Goal: Information Seeking & Learning: Learn about a topic

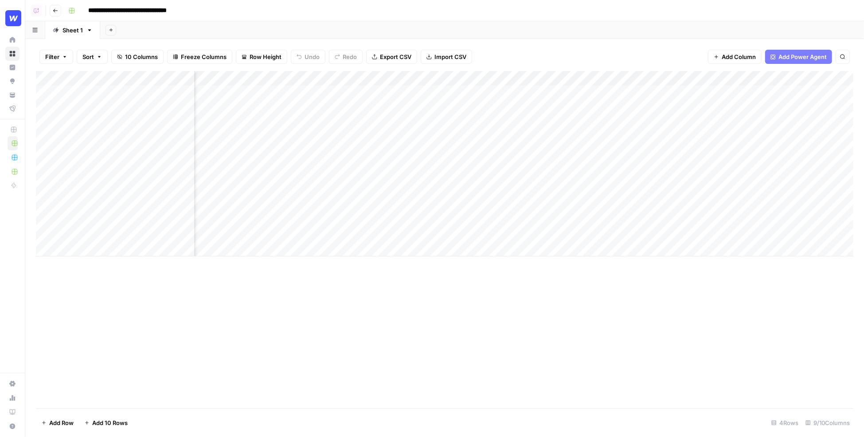
scroll to position [0, 324]
click at [602, 93] on div "Add Column" at bounding box center [444, 163] width 817 height 185
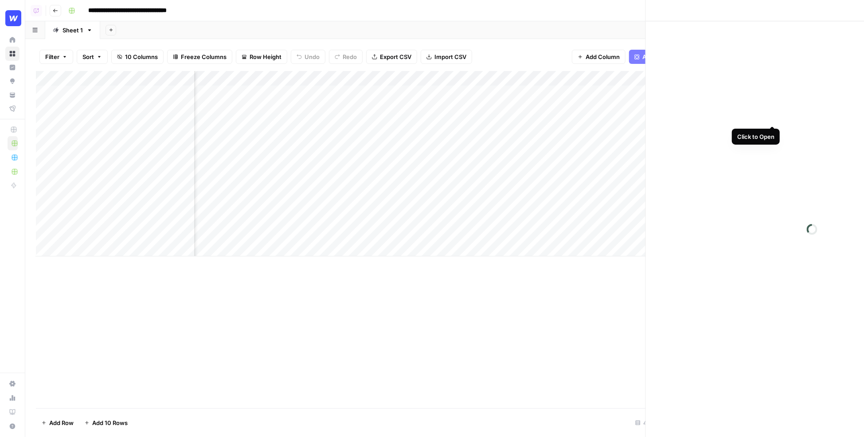
scroll to position [0, 323]
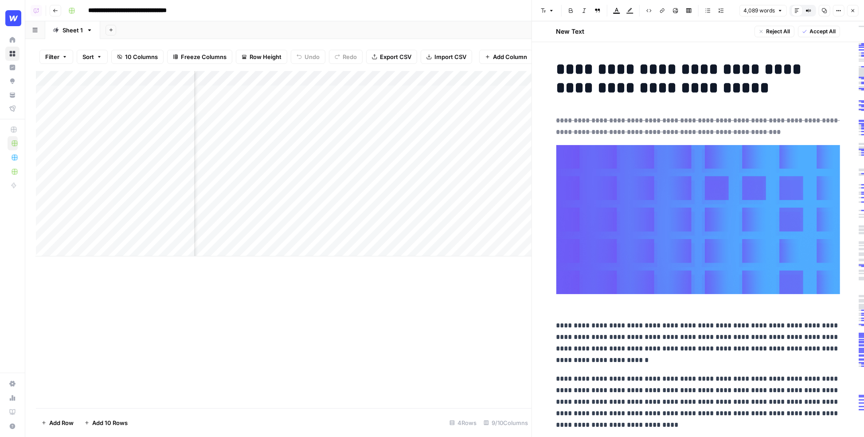
click at [602, 86] on h1 "**********" at bounding box center [698, 78] width 284 height 37
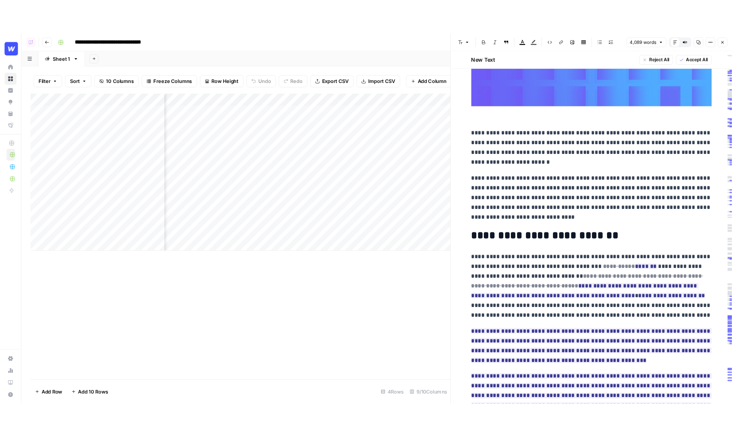
scroll to position [214, 0]
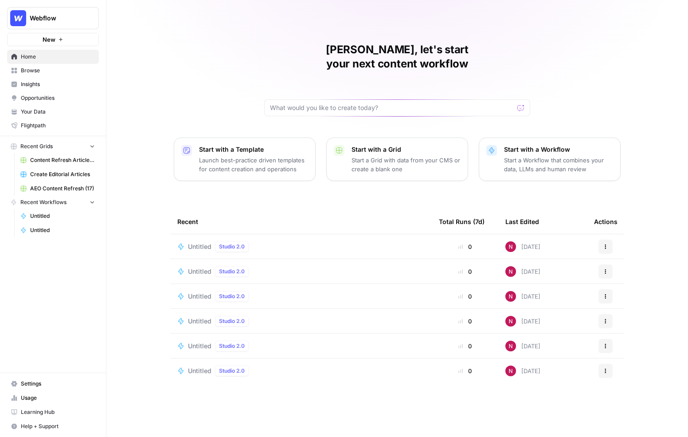
click at [105, 55] on nav "Home Browse Insights Opportunities Your Data Flightpath" at bounding box center [53, 91] width 106 height 90
click at [63, 78] on link "Insights" at bounding box center [53, 84] width 92 height 14
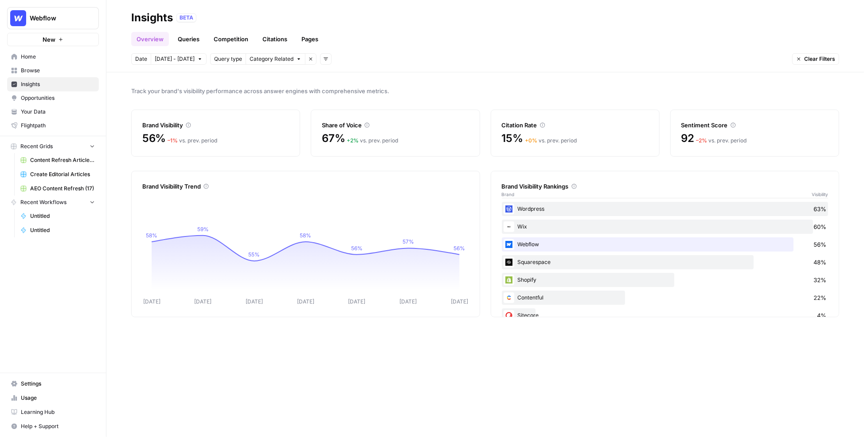
click at [171, 61] on span "Oct 3 - Oct 9" at bounding box center [175, 59] width 40 height 8
click at [261, 58] on span "Category Related" at bounding box center [272, 59] width 44 height 8
click at [323, 59] on icon "button" at bounding box center [325, 58] width 5 height 5
click at [328, 79] on span "Topic" at bounding box center [330, 78] width 23 height 9
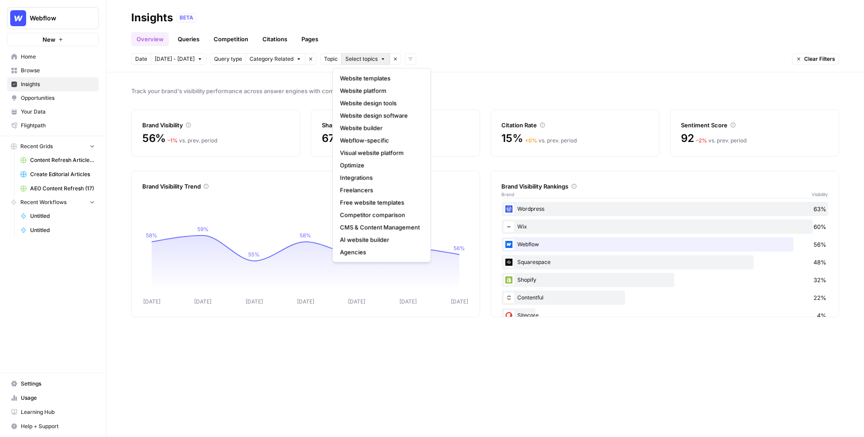
click at [350, 56] on span "Select topics" at bounding box center [361, 59] width 32 height 8
click at [394, 58] on icon "button" at bounding box center [395, 59] width 3 height 3
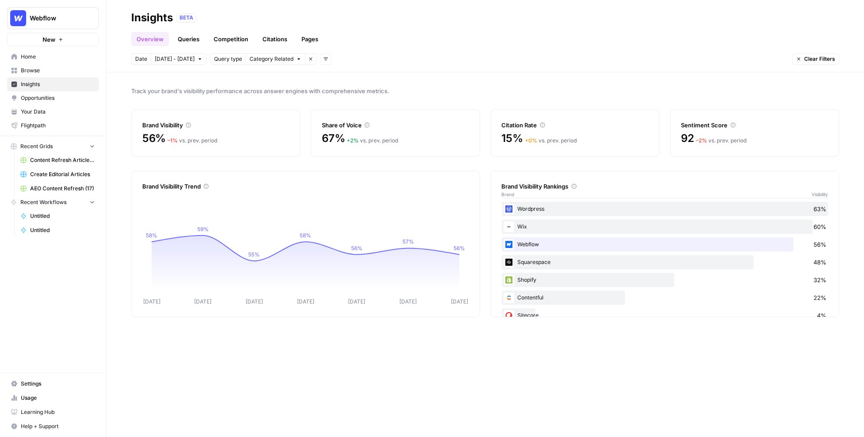
click at [323, 58] on icon "button" at bounding box center [325, 58] width 5 height 5
click at [332, 91] on span "Platform" at bounding box center [330, 90] width 23 height 9
click at [360, 59] on span "Select platform" at bounding box center [372, 59] width 39 height 8
click at [408, 58] on icon "button" at bounding box center [409, 59] width 3 height 3
click at [188, 41] on link "Queries" at bounding box center [188, 39] width 32 height 14
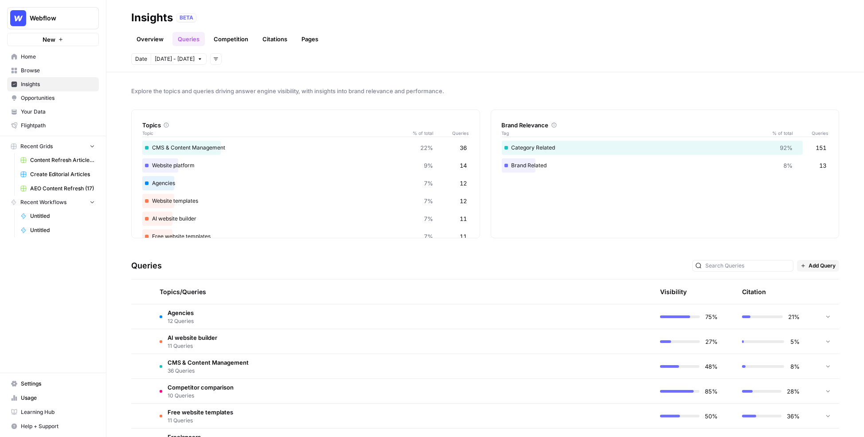
scroll to position [47, 0]
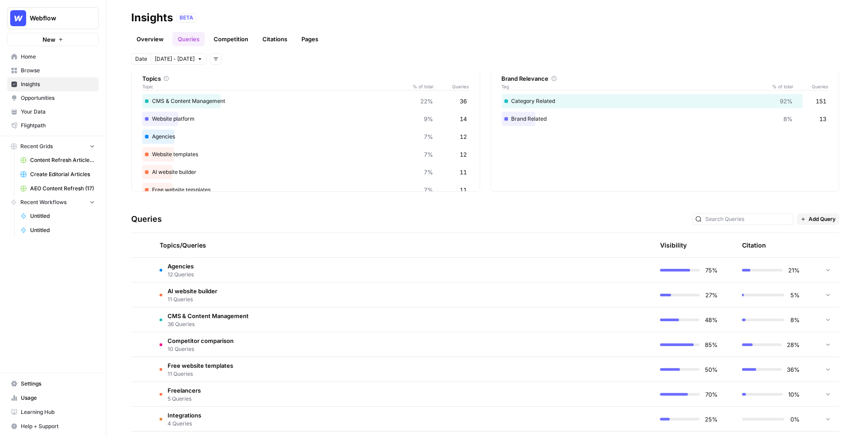
click at [687, 268] on icon at bounding box center [828, 269] width 6 height 6
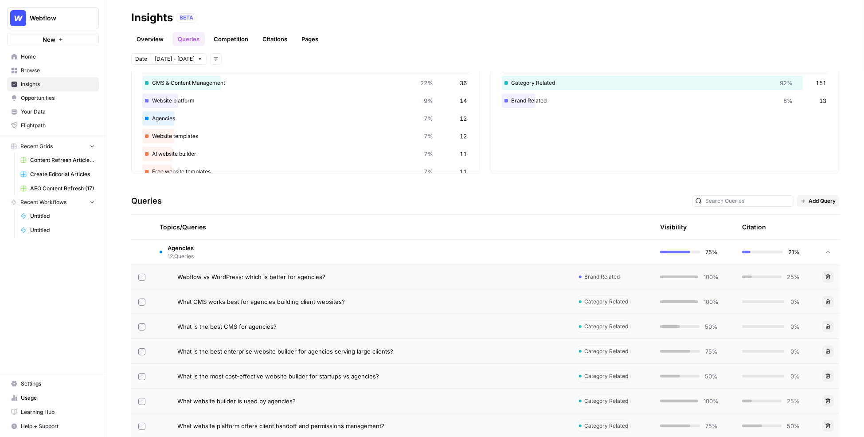
scroll to position [27, 0]
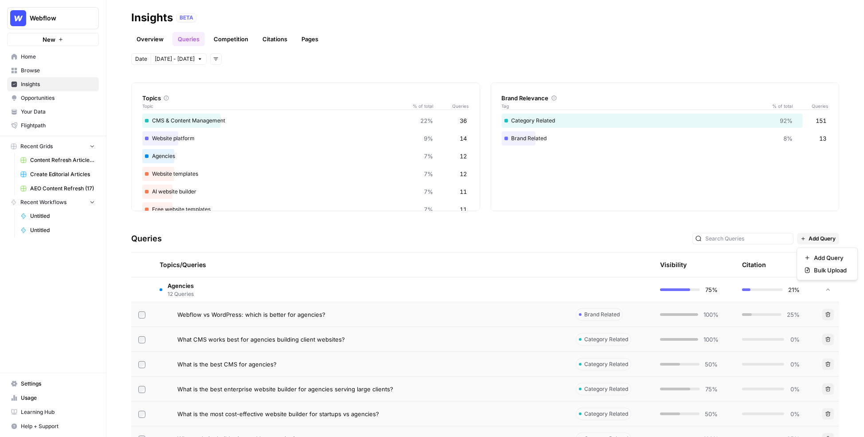
click at [687, 233] on button "Add Query" at bounding box center [818, 239] width 42 height 12
click at [687, 222] on div "Explore the topics and queries driving answer engine visibility, with insights …" at bounding box center [484, 254] width 757 height 364
click at [461, 316] on div "Webflow vs WordPress: which is better for agencies?" at bounding box center [369, 314] width 384 height 9
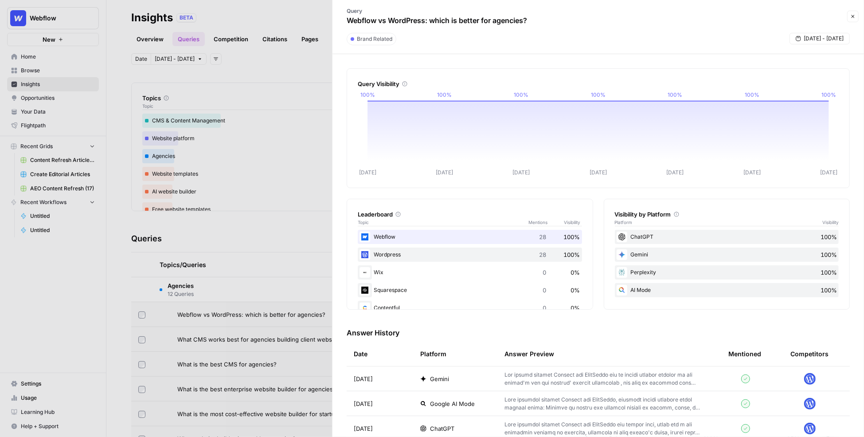
click at [341, 94] on div "Query Visibility Oct 03 Oct 04 Oct 05 Oct 06 Oct 07 Oct 08 Oct 09 100% 100% 100…" at bounding box center [597, 245] width 531 height 382
click at [308, 265] on div at bounding box center [432, 218] width 864 height 437
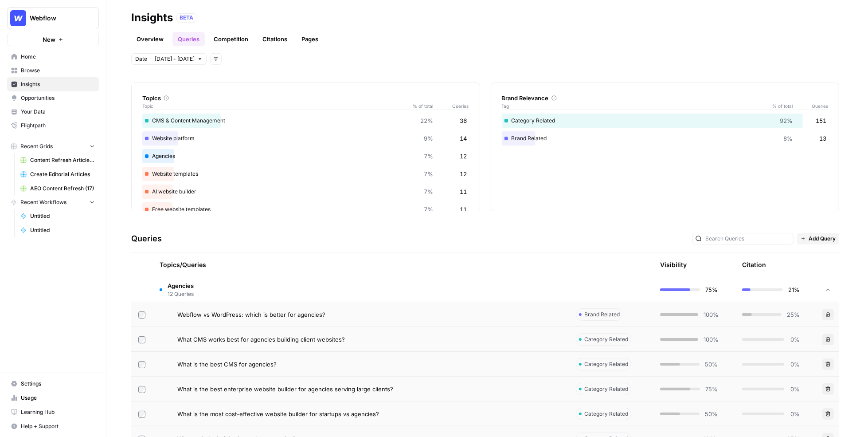
click at [506, 315] on div "Webflow vs WordPress: which is better for agencies?" at bounding box center [369, 314] width 384 height 9
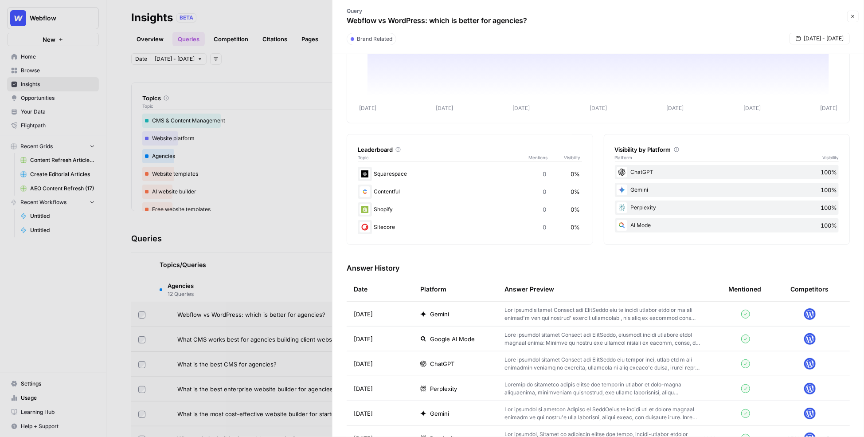
scroll to position [66, 0]
click at [475, 359] on div "ChatGPT" at bounding box center [455, 362] width 70 height 9
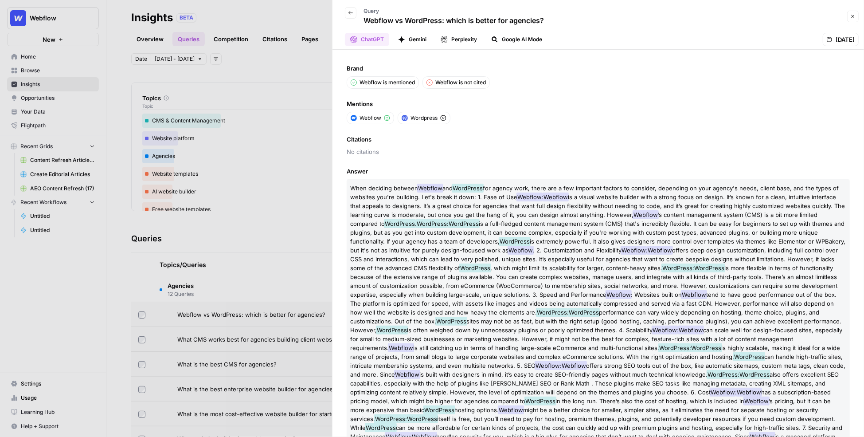
click at [292, 166] on div at bounding box center [432, 218] width 864 height 437
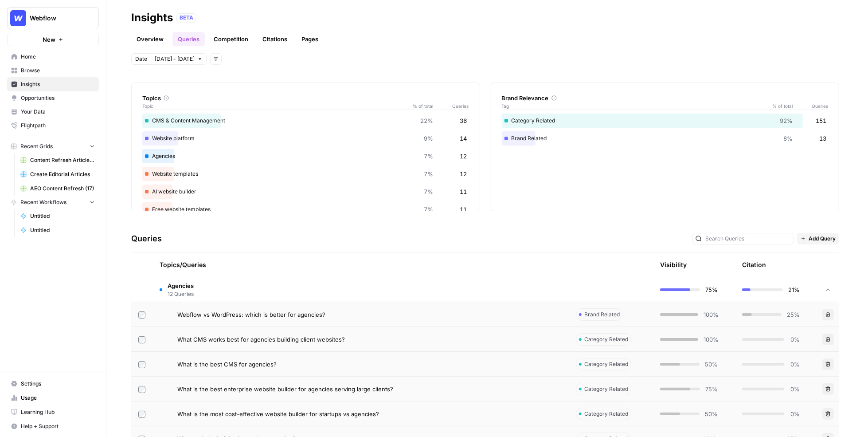
click at [338, 292] on td "Agencies 12 Queries" at bounding box center [360, 289] width 416 height 24
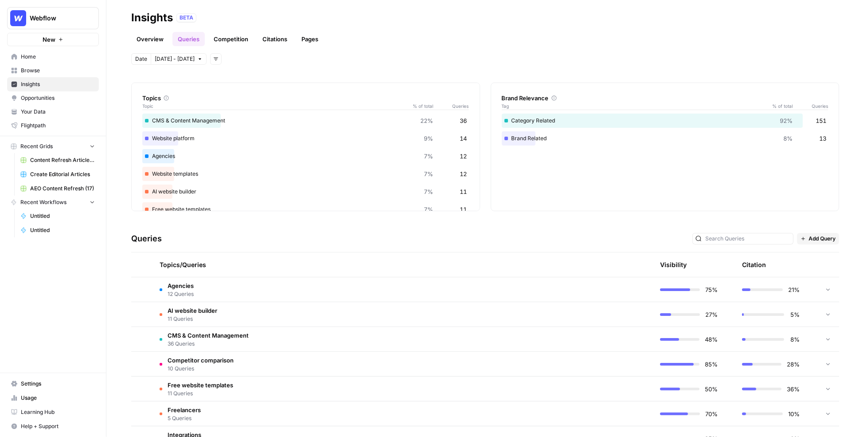
click at [269, 39] on link "Citations" at bounding box center [274, 39] width 35 height 14
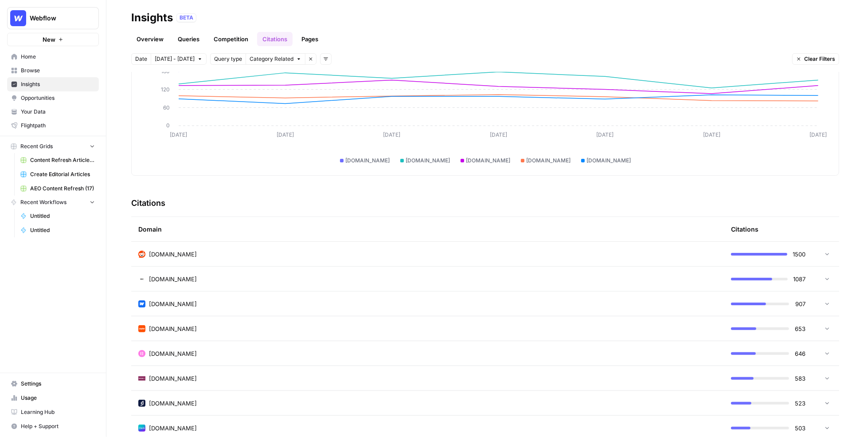
scroll to position [90, 0]
click at [497, 254] on div "reddit.com" at bounding box center [427, 253] width 578 height 9
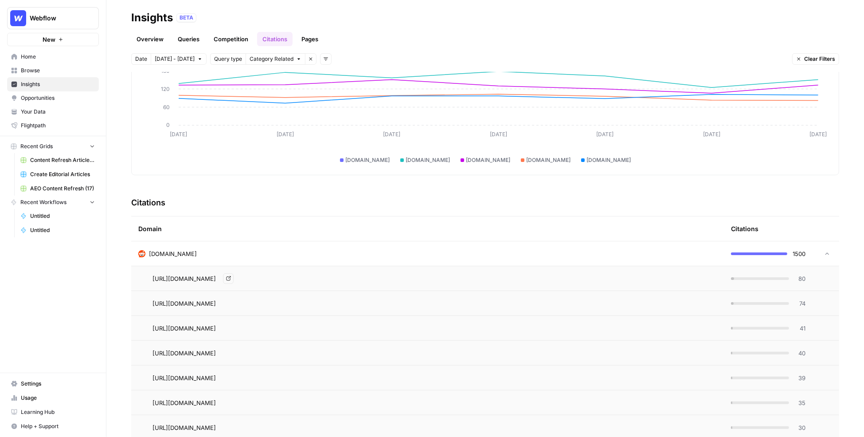
click at [611, 278] on div "https://www.reddit.com/r/Frontend/comments/158i5pi/what_cms_would_you_pick_for_…" at bounding box center [434, 278] width 564 height 11
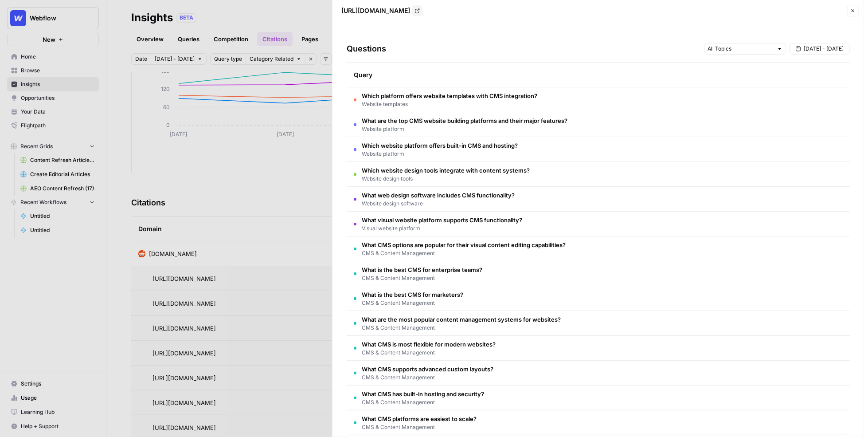
click at [300, 201] on div at bounding box center [432, 218] width 864 height 437
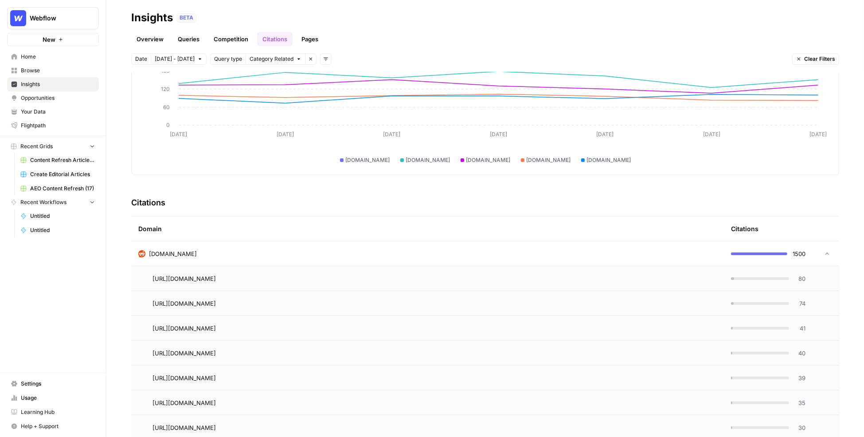
click at [305, 258] on td "reddit.com" at bounding box center [427, 253] width 593 height 24
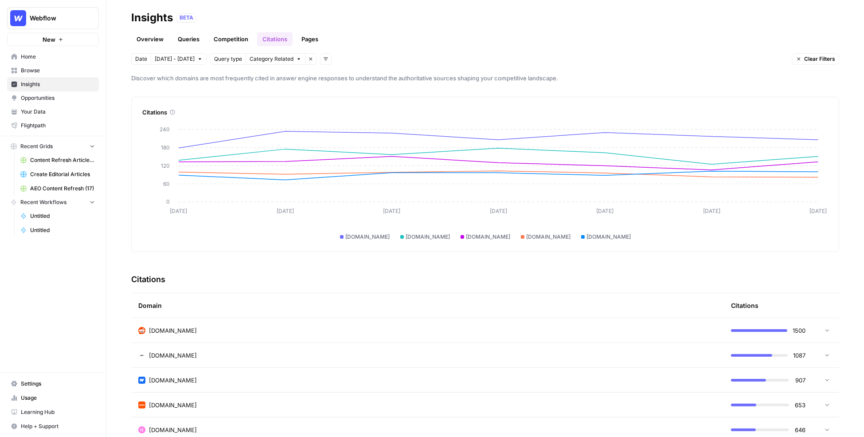
scroll to position [0, 0]
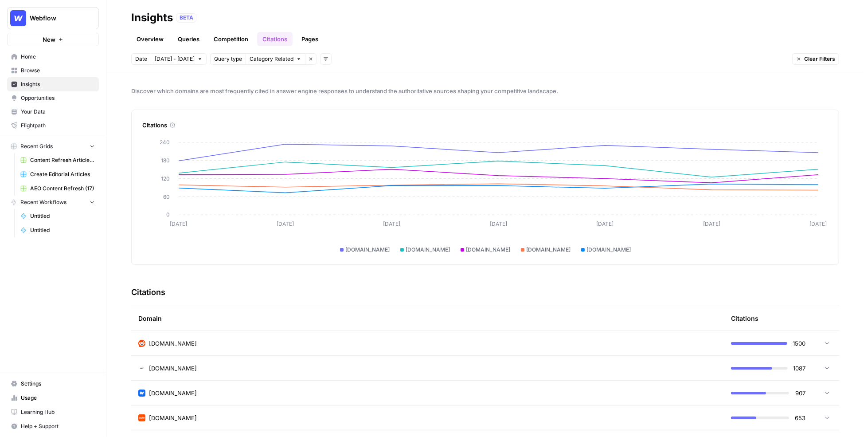
click at [37, 101] on span "Opportunities" at bounding box center [58, 98] width 74 height 8
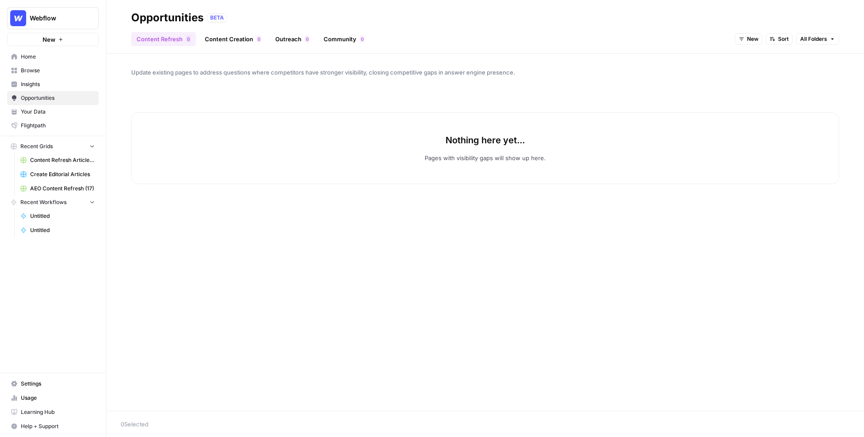
click at [687, 42] on span "New" at bounding box center [753, 39] width 12 height 8
click at [687, 55] on span "All Opportunities" at bounding box center [765, 58] width 45 height 9
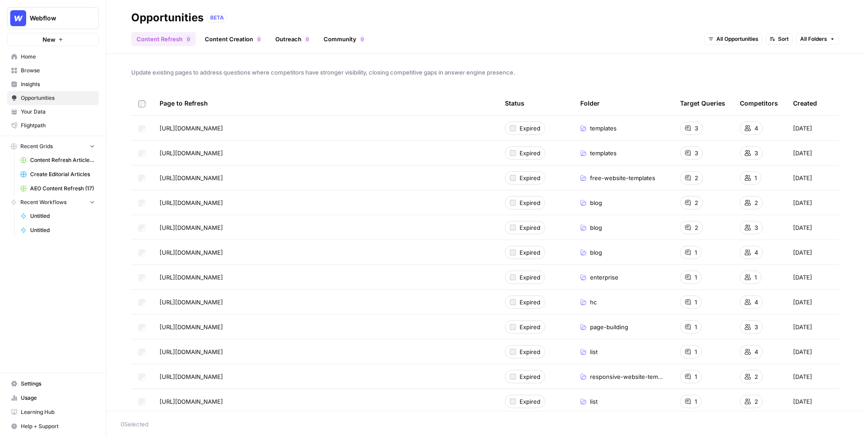
scroll to position [8, 0]
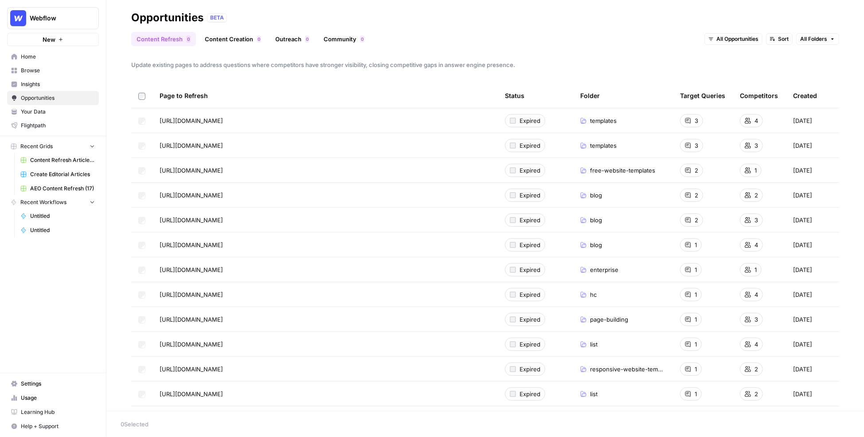
click at [235, 38] on link "Content Creation 0" at bounding box center [232, 39] width 67 height 14
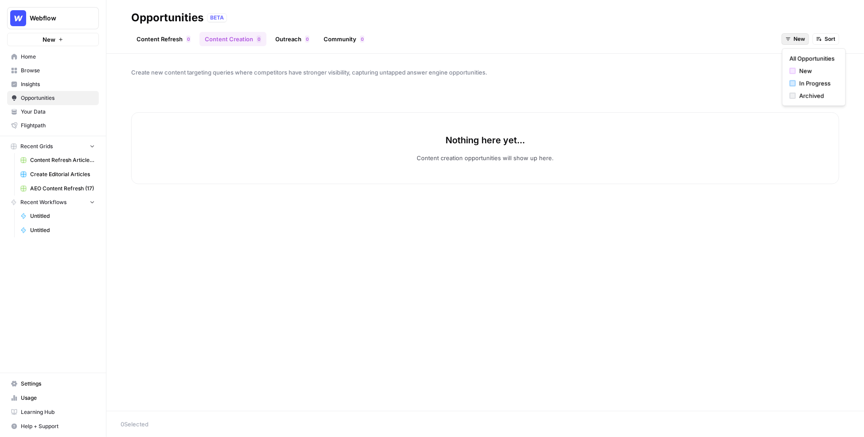
click at [687, 38] on span "New" at bounding box center [799, 39] width 12 height 8
click at [687, 59] on span "All Opportunities" at bounding box center [811, 58] width 45 height 9
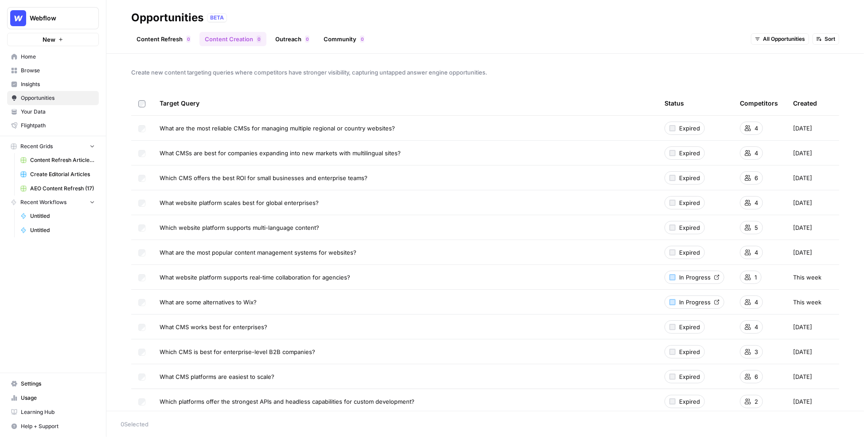
click at [293, 41] on link "Outreach 0" at bounding box center [292, 39] width 45 height 14
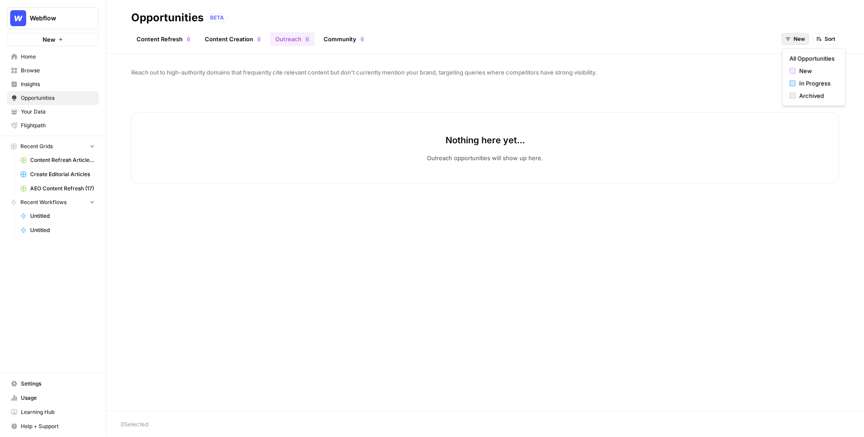
click at [687, 37] on span "New" at bounding box center [799, 39] width 12 height 8
click at [687, 52] on button "All Opportunities" at bounding box center [814, 58] width 56 height 12
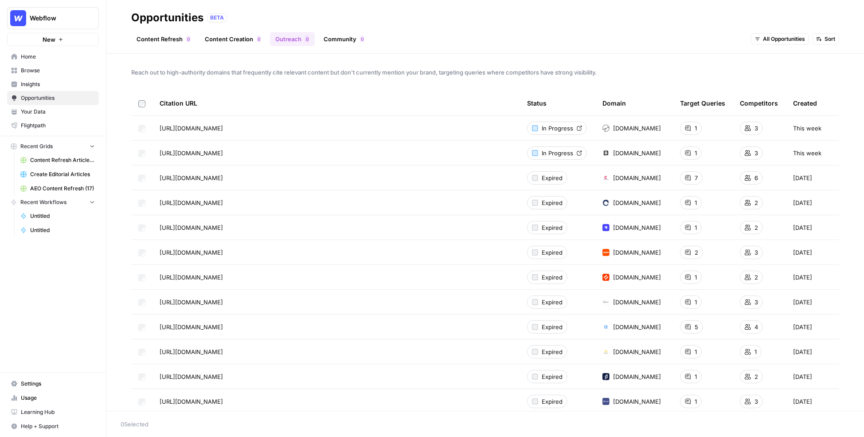
click at [325, 38] on link "Community 0" at bounding box center [343, 39] width 51 height 14
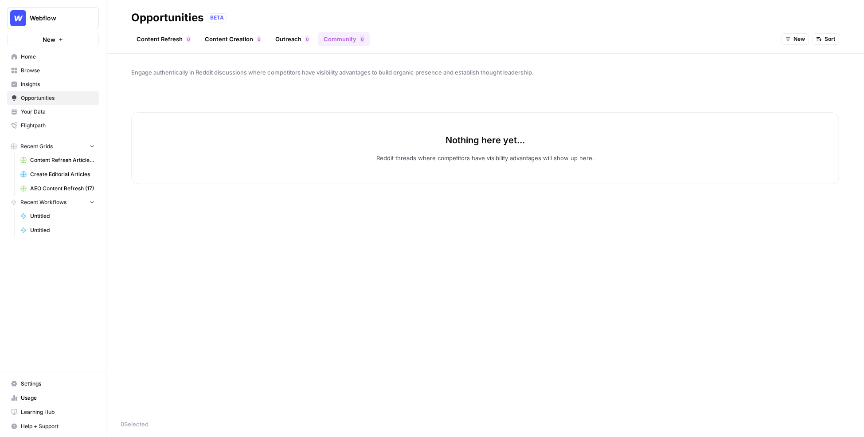
click at [687, 35] on button "New" at bounding box center [794, 39] width 27 height 12
click at [687, 61] on span "All Opportunities" at bounding box center [811, 58] width 45 height 9
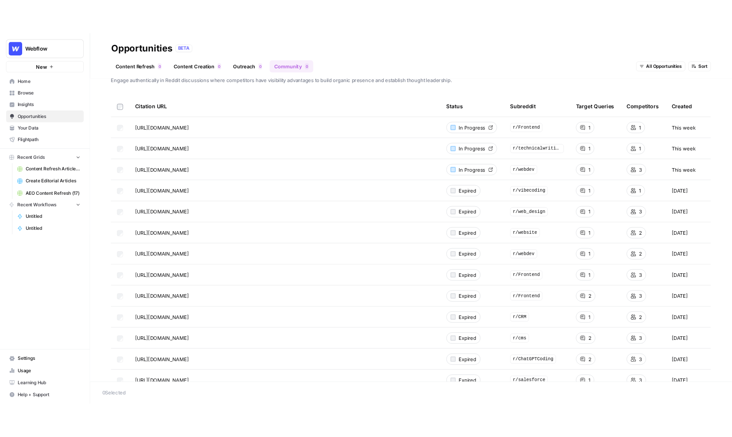
scroll to position [23, 0]
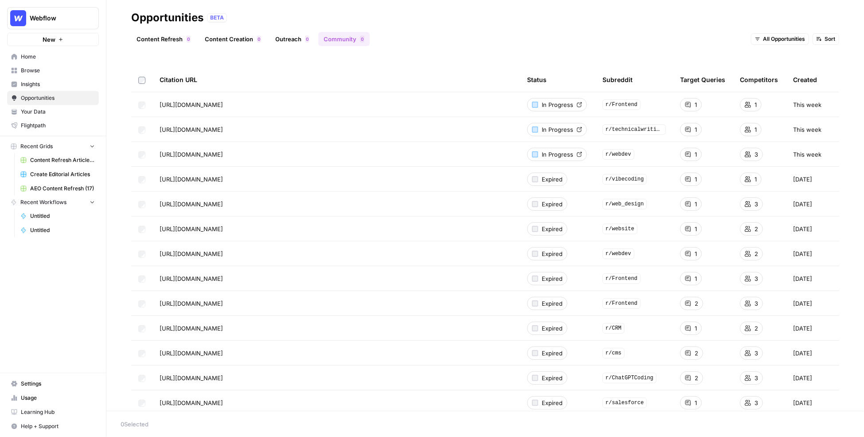
click at [546, 101] on span "In Progress" at bounding box center [557, 104] width 31 height 9
